Goal: Transaction & Acquisition: Subscribe to service/newsletter

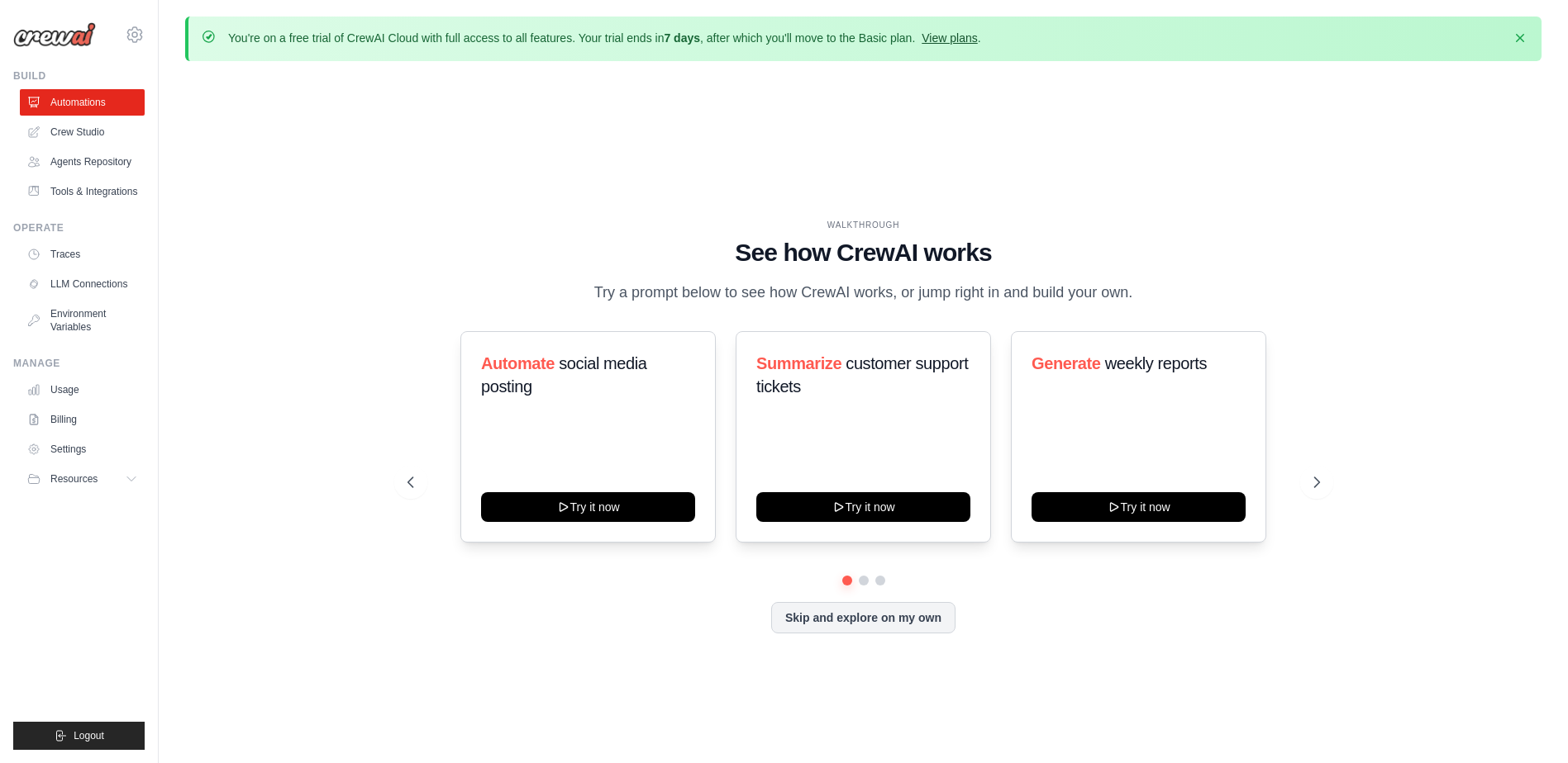
click at [971, 34] on link "View plans" at bounding box center [949, 37] width 55 height 13
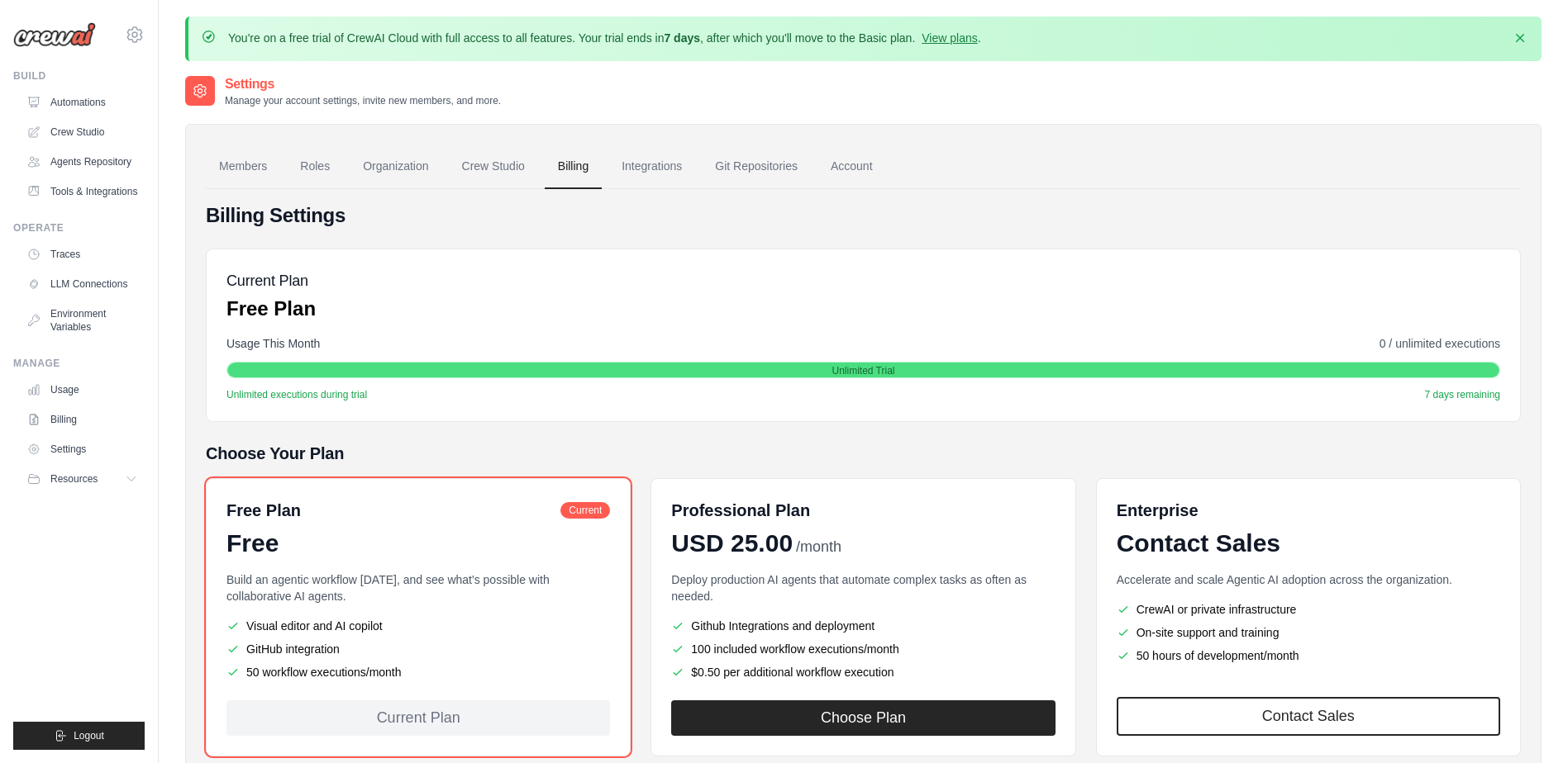
scroll to position [100, 0]
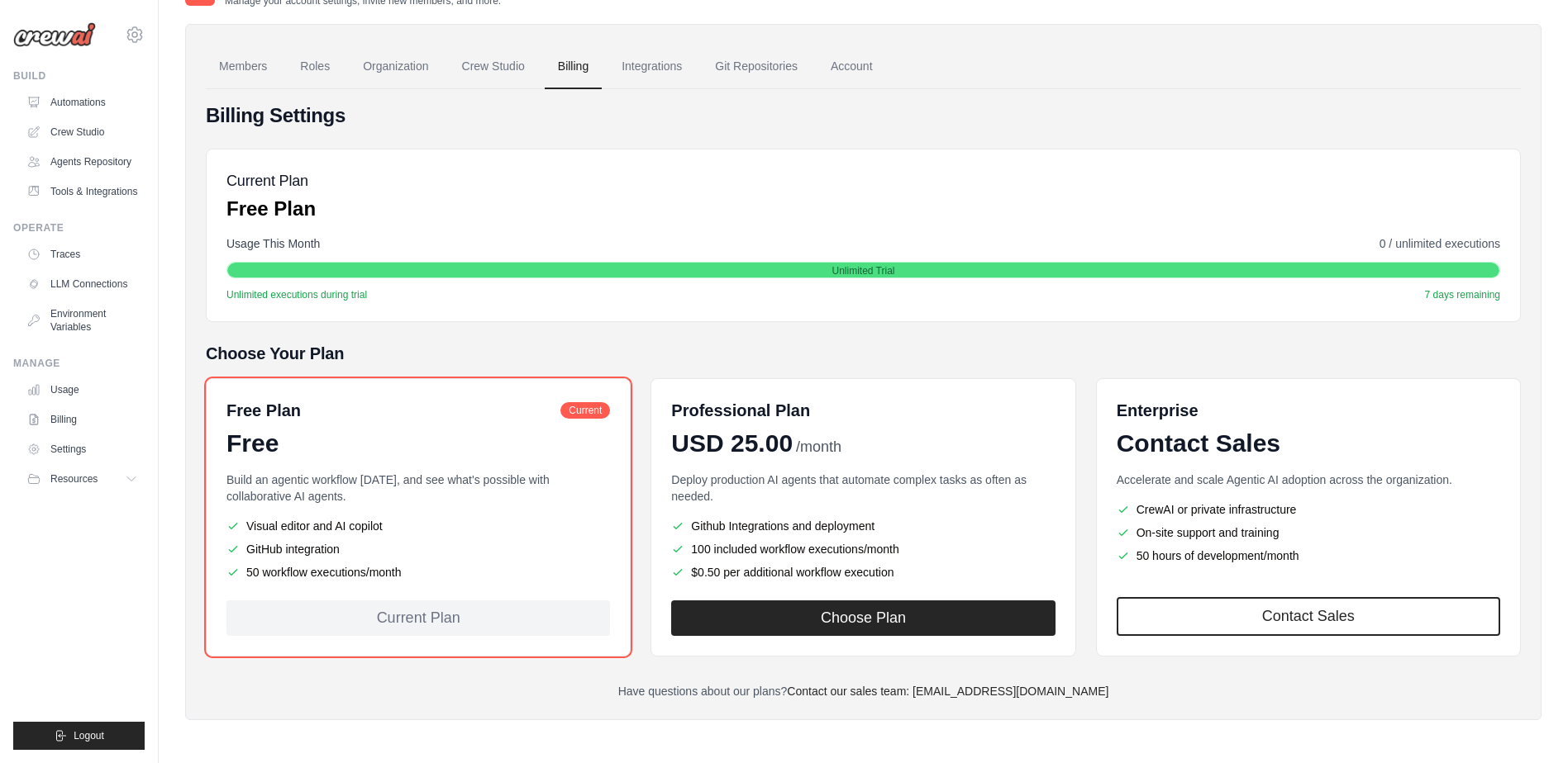
click at [610, 303] on div "Current Plan Free Plan Usage This Month 0 / unlimited executions Unlimited Tria…" at bounding box center [863, 235] width 1315 height 174
click at [730, 314] on div "Current Plan Free Plan Usage This Month 0 / unlimited executions Unlimited Tria…" at bounding box center [863, 235] width 1315 height 174
click at [787, 323] on div "Billing Settings Current Plan Free Plan Usage This Month 0 / unlimited executio…" at bounding box center [863, 400] width 1315 height 597
click at [605, 331] on div "Billing Settings Current Plan Free Plan Usage This Month 0 / unlimited executio…" at bounding box center [863, 400] width 1315 height 597
click at [743, 334] on div "Billing Settings Current Plan Free Plan Usage This Month 0 / unlimited executio…" at bounding box center [863, 400] width 1315 height 597
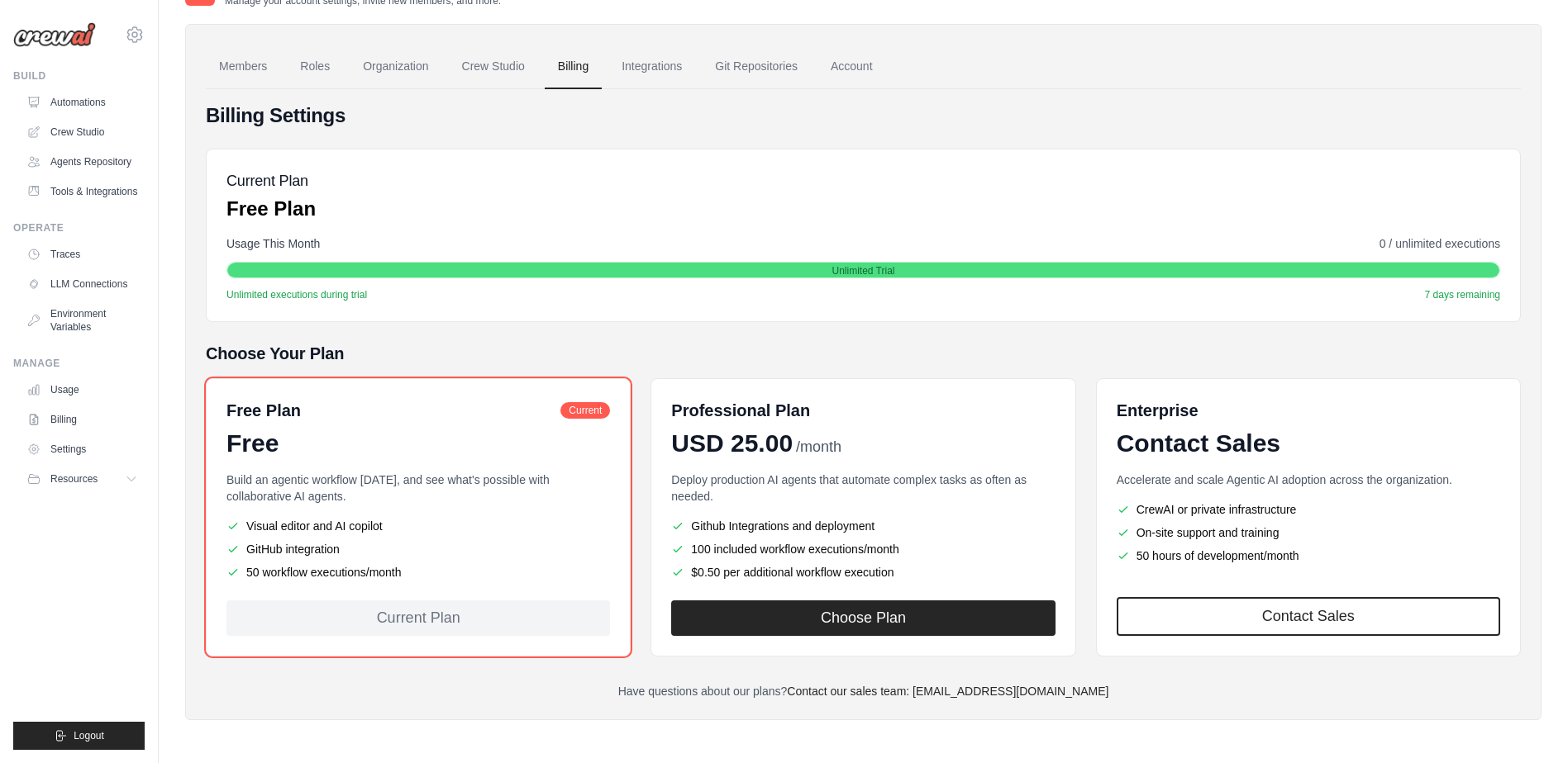
click at [831, 342] on h5 "Choose Your Plan" at bounding box center [863, 354] width 1315 height 24
click at [862, 338] on div "Billing Settings Current Plan Free Plan Usage This Month 0 / unlimited executio…" at bounding box center [863, 400] width 1315 height 597
click at [953, 338] on div "Billing Settings Current Plan Free Plan Usage This Month 0 / unlimited executio…" at bounding box center [863, 400] width 1315 height 597
click at [816, 337] on div "Billing Settings Current Plan Free Plan Usage This Month 0 / unlimited executio…" at bounding box center [863, 400] width 1315 height 597
click at [865, 331] on div "Billing Settings Current Plan Free Plan Usage This Month 0 / unlimited executio…" at bounding box center [863, 400] width 1315 height 597
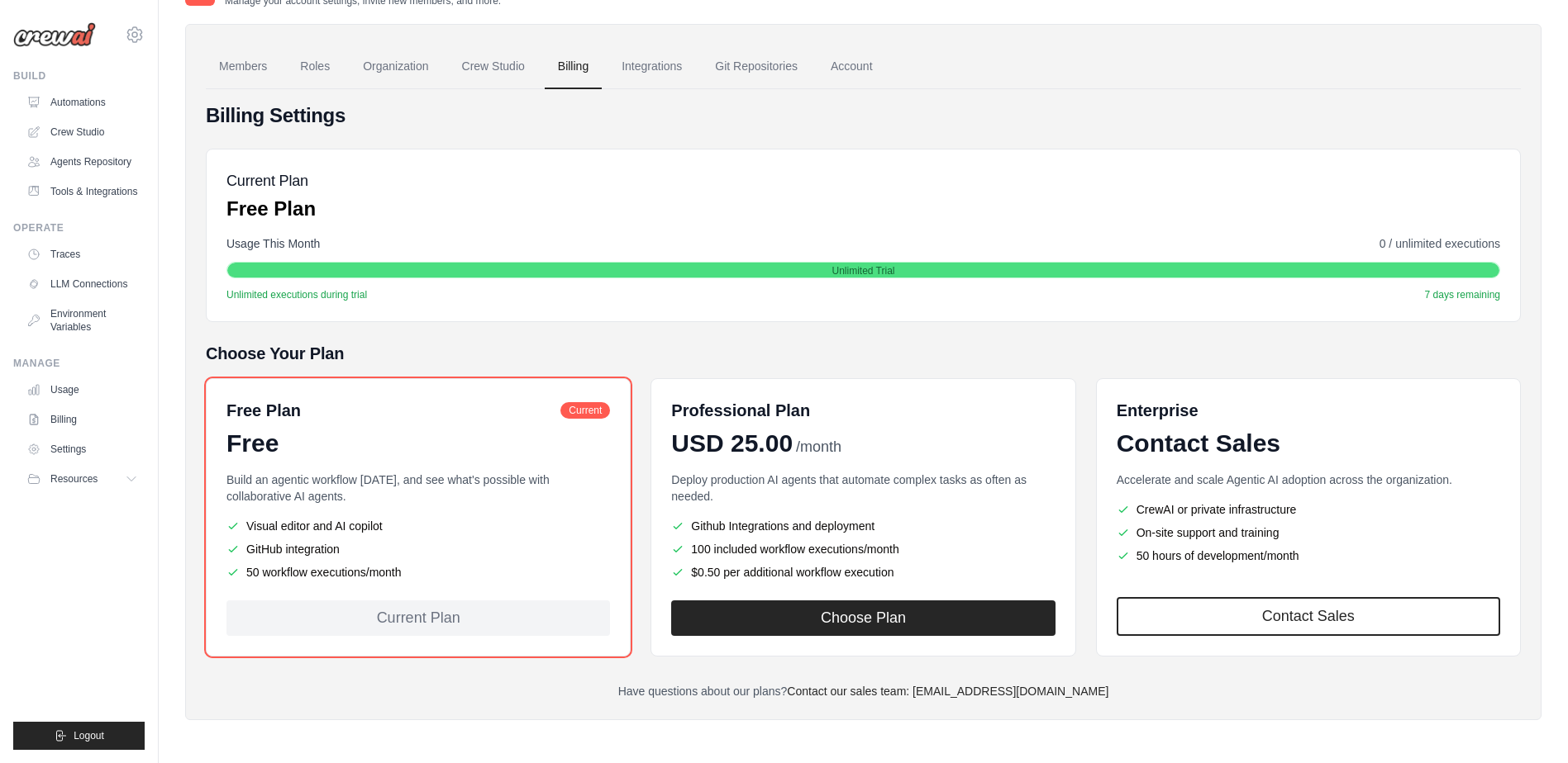
drag, startPoint x: 911, startPoint y: 330, endPoint x: 920, endPoint y: 333, distance: 9.5
click at [912, 330] on div "Billing Settings Current Plan Free Plan Usage This Month 0 / unlimited executio…" at bounding box center [863, 400] width 1315 height 597
click at [934, 338] on div "Billing Settings Current Plan Free Plan Usage This Month 0 / unlimited executio…" at bounding box center [863, 400] width 1315 height 597
